Goal: Information Seeking & Learning: Learn about a topic

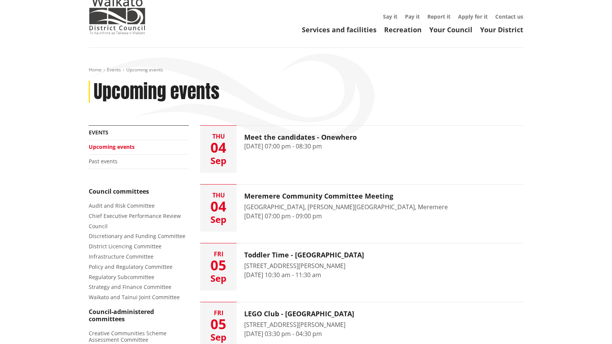
scroll to position [30, 0]
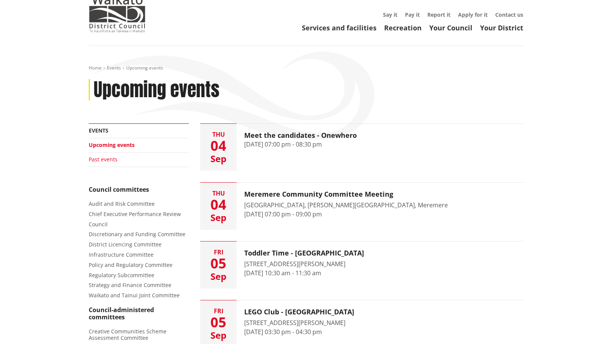
drag, startPoint x: 105, startPoint y: 159, endPoint x: 110, endPoint y: 159, distance: 5.0
click at [106, 159] on link "Past events" at bounding box center [103, 159] width 29 height 7
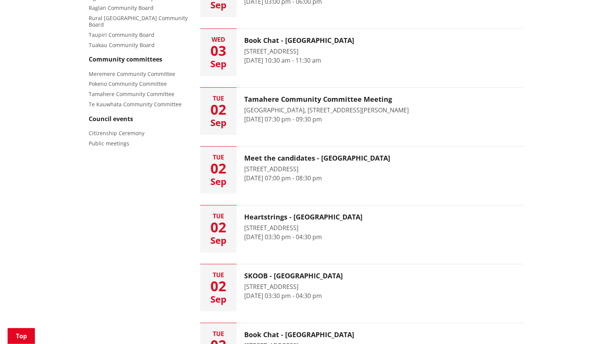
scroll to position [427, 0]
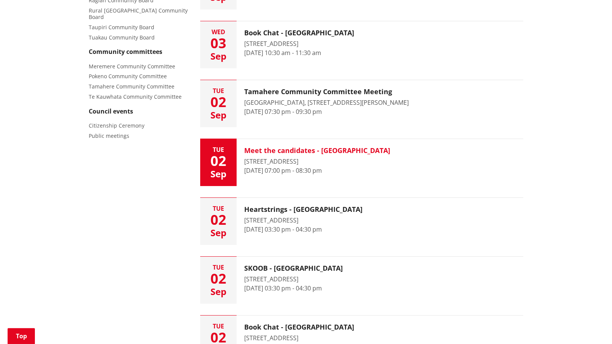
click at [299, 151] on h3 "Meet the candidates - Pookeno" at bounding box center [317, 150] width 146 height 8
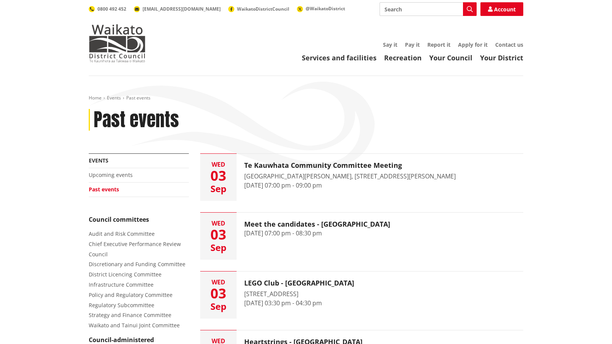
scroll to position [426, 0]
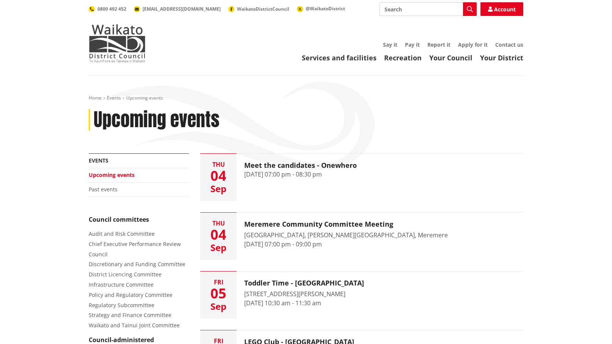
scroll to position [30, 0]
